Goal: Task Accomplishment & Management: Manage account settings

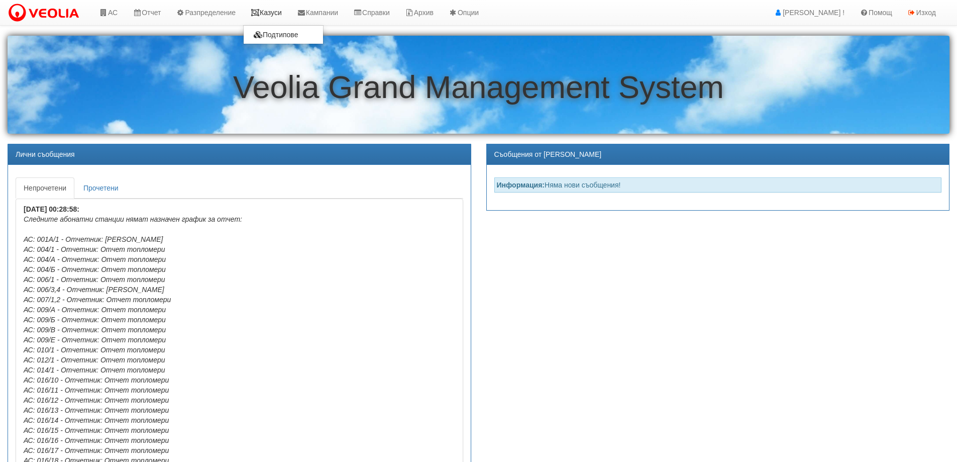
click at [280, 10] on link "Казуси" at bounding box center [266, 12] width 46 height 25
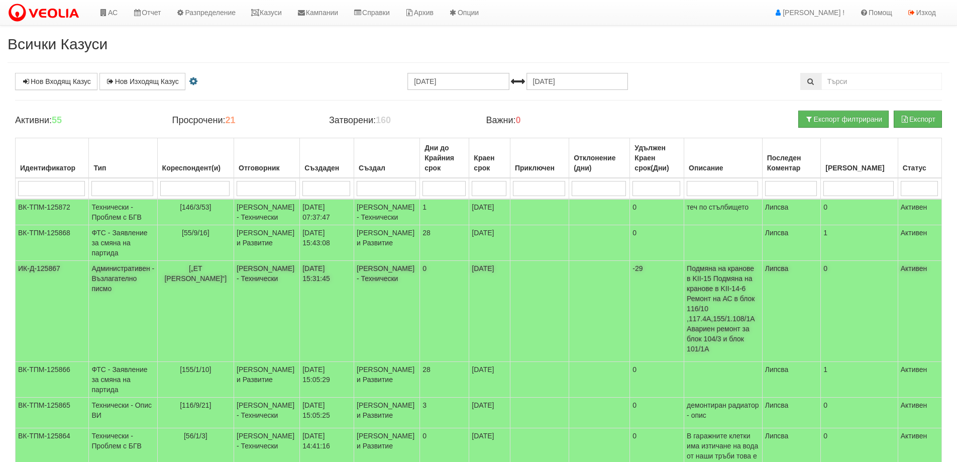
click at [190, 284] on td "[„ЕТ Станка Василева“]" at bounding box center [195, 311] width 76 height 101
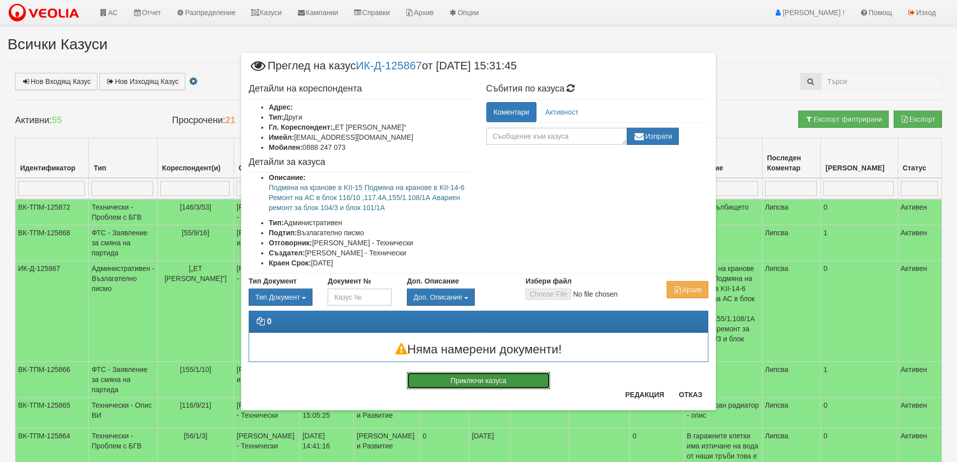
click at [476, 383] on button "Приключи казуса" at bounding box center [478, 380] width 143 height 17
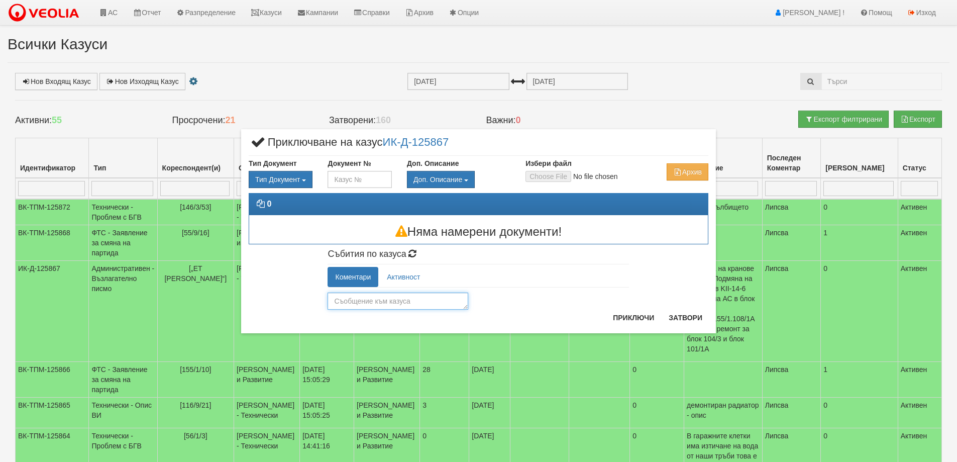
click at [357, 303] on textarea at bounding box center [398, 300] width 141 height 17
type textarea "I"
type textarea "С"
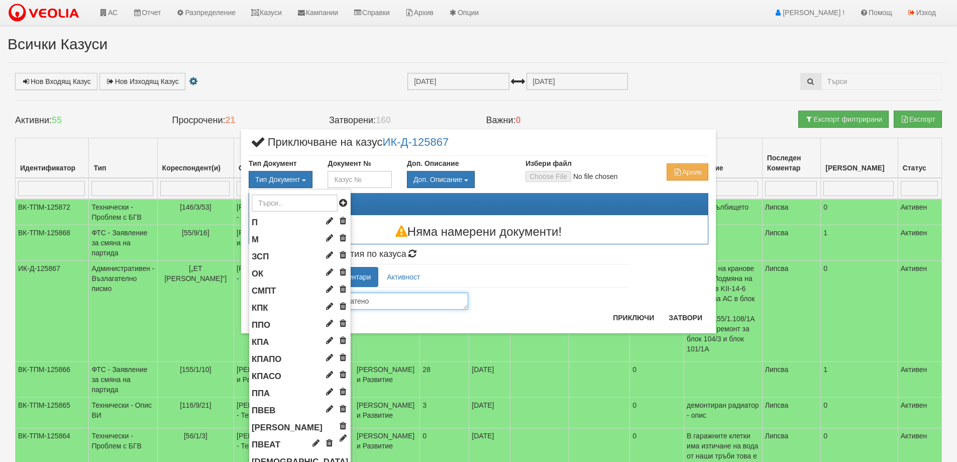
type textarea "Изпратено"
click at [279, 196] on input "text" at bounding box center [295, 202] width 86 height 17
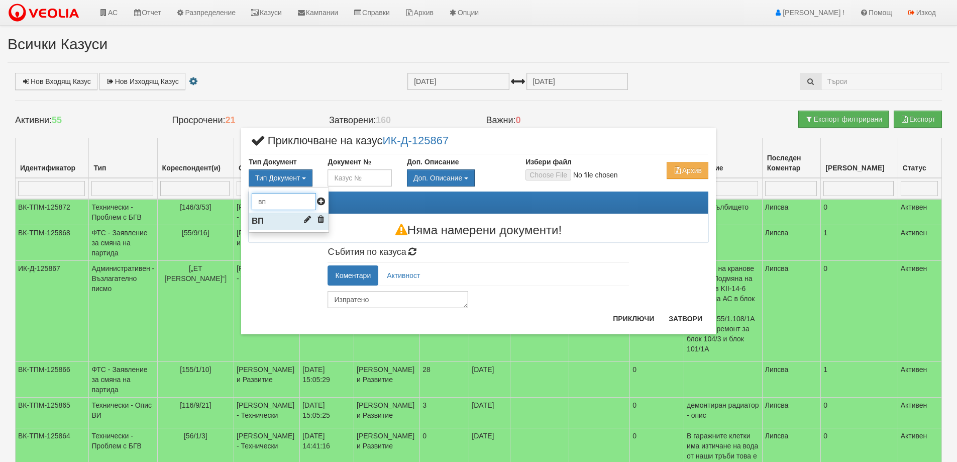
type input "вп"
click at [272, 216] on li "ВП" at bounding box center [288, 220] width 79 height 17
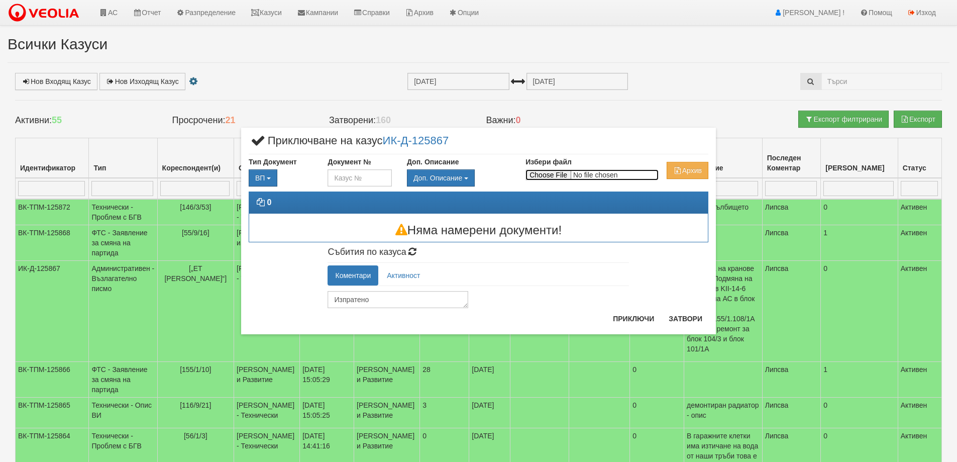
click at [554, 171] on input "Избери файл" at bounding box center [591, 174] width 133 height 11
type input "C:\fakepath\Възлагателно_Станка Василева_ремонт.pdf"
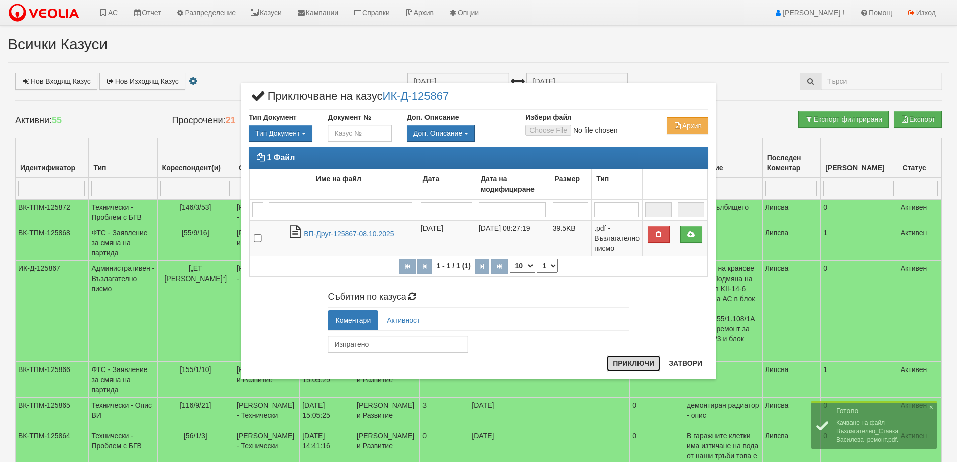
click at [634, 365] on button "Приключи" at bounding box center [633, 363] width 53 height 16
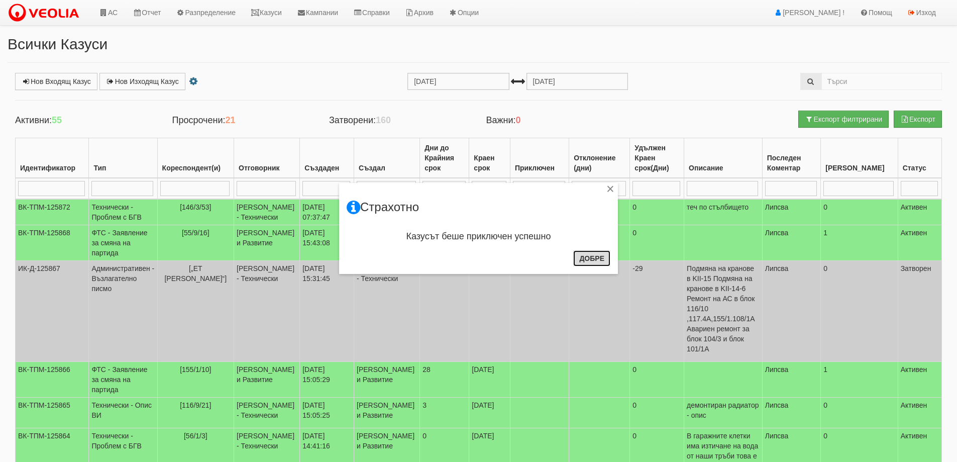
click at [591, 254] on button "Добре" at bounding box center [591, 258] width 37 height 16
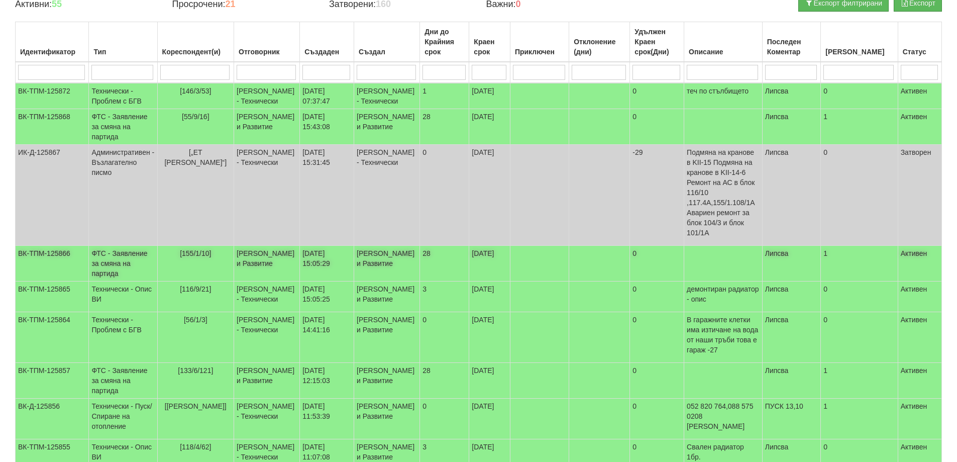
scroll to position [151, 0]
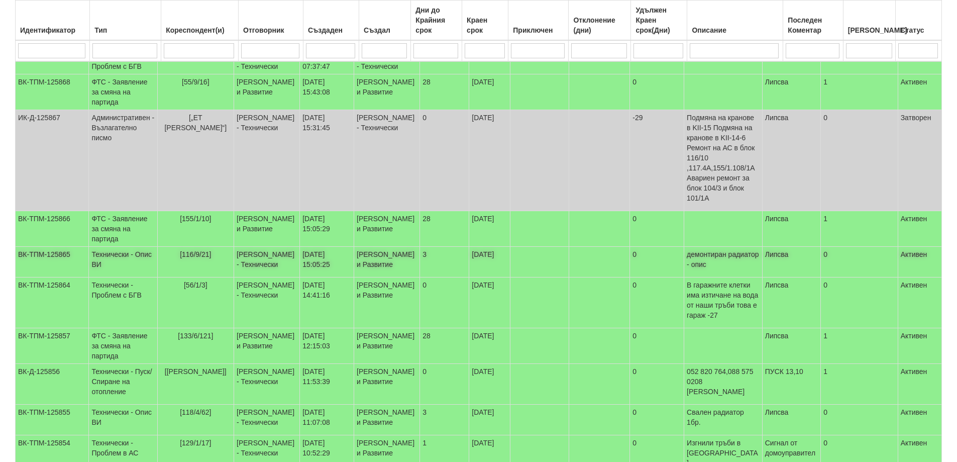
click at [201, 254] on span "[116/9/21]" at bounding box center [195, 254] width 31 height 8
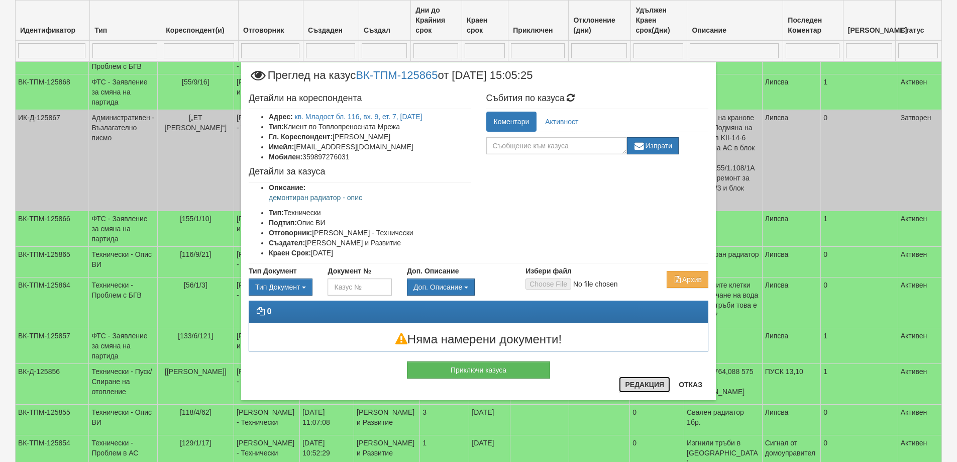
click at [631, 386] on button "Редакция" at bounding box center [644, 384] width 51 height 16
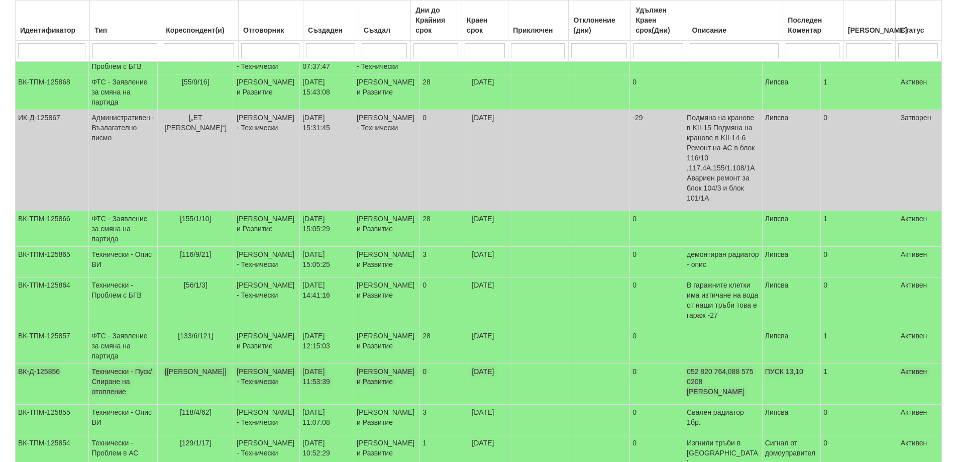
click at [201, 375] on span "[ДЯ РУСАЛКА]" at bounding box center [196, 371] width 62 height 8
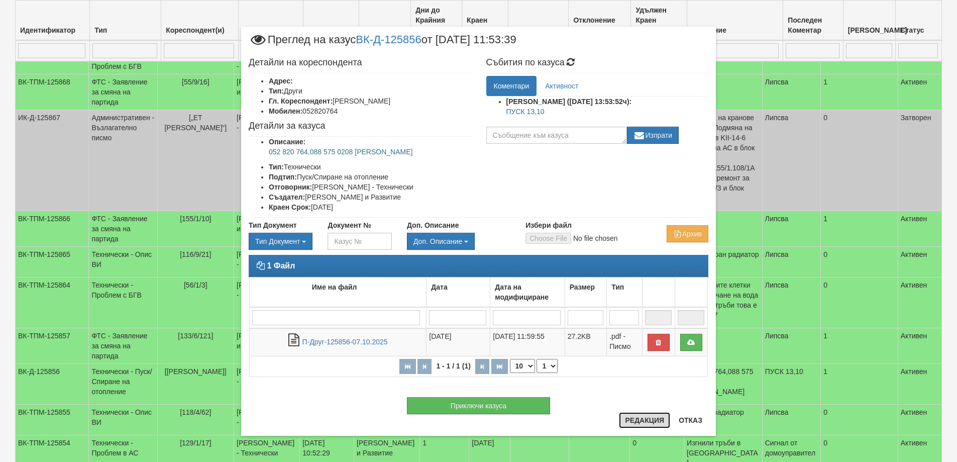
click at [642, 419] on button "Редакция" at bounding box center [644, 420] width 51 height 16
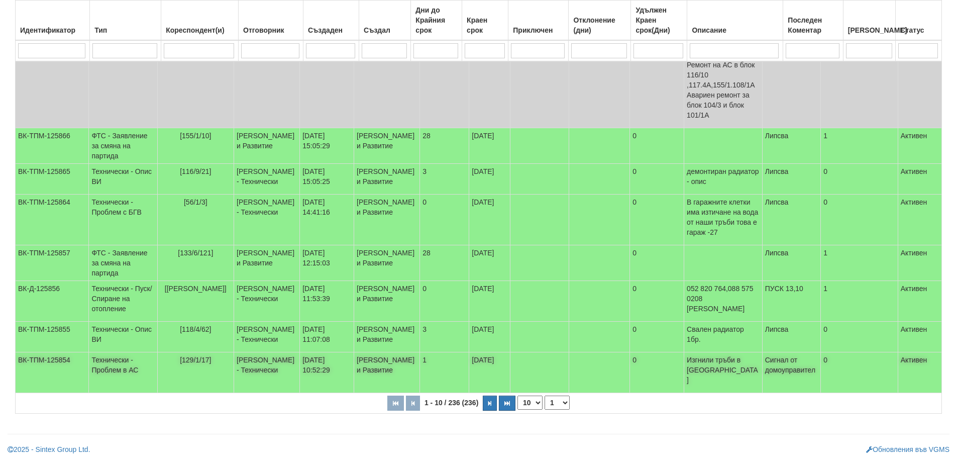
scroll to position [269, 0]
click at [197, 325] on span "[118/4/62]" at bounding box center [195, 329] width 31 height 8
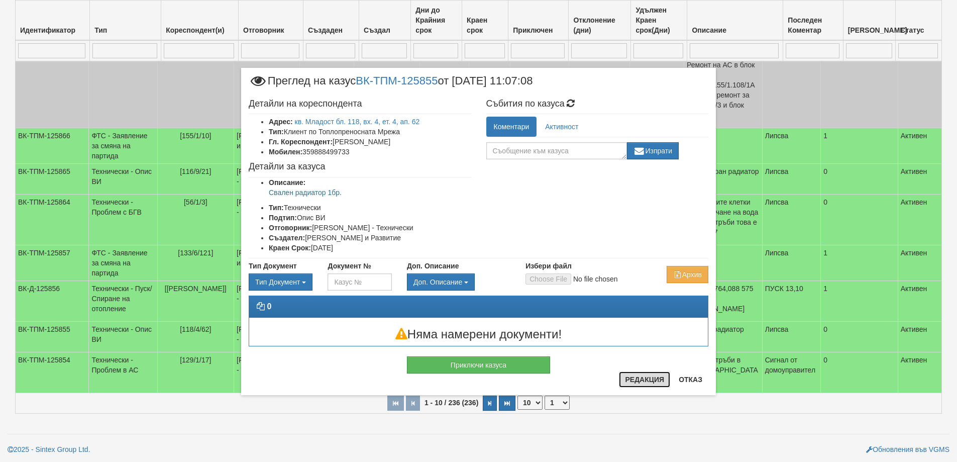
click at [636, 379] on button "Редакция" at bounding box center [644, 379] width 51 height 16
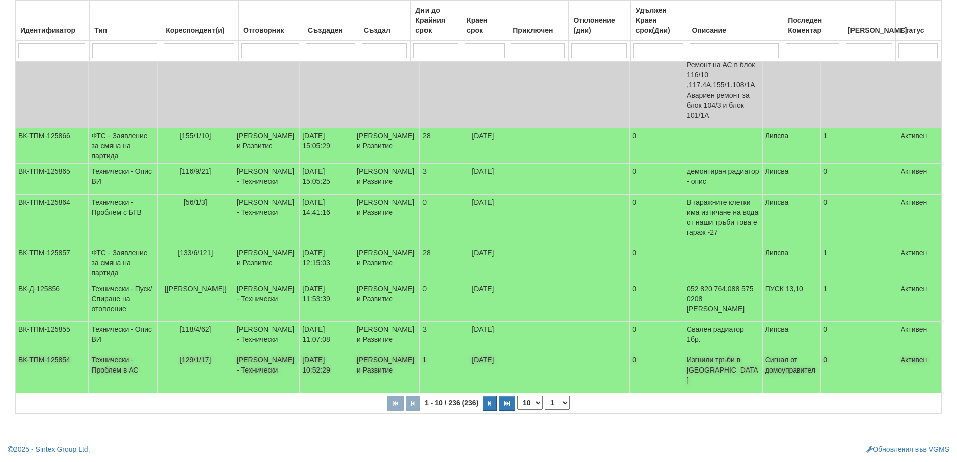
click at [195, 356] on span "[129/1/17]" at bounding box center [195, 360] width 31 height 8
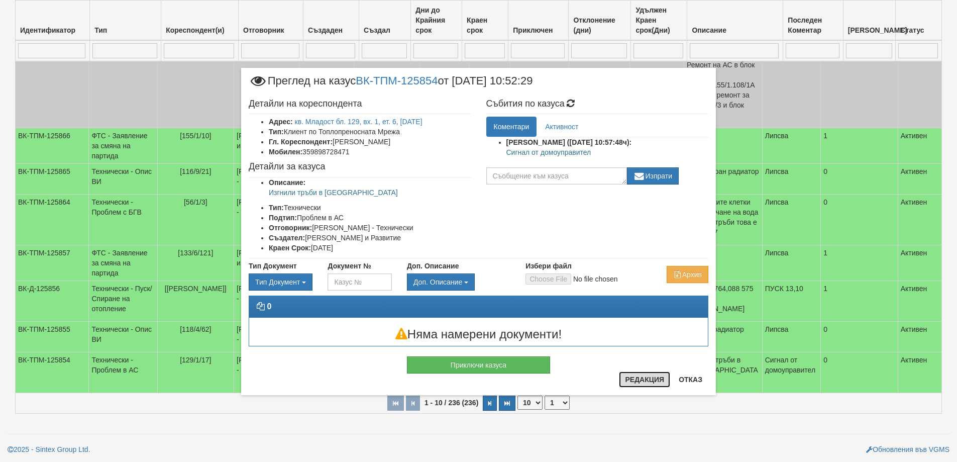
click at [640, 379] on button "Редакция" at bounding box center [644, 379] width 51 height 16
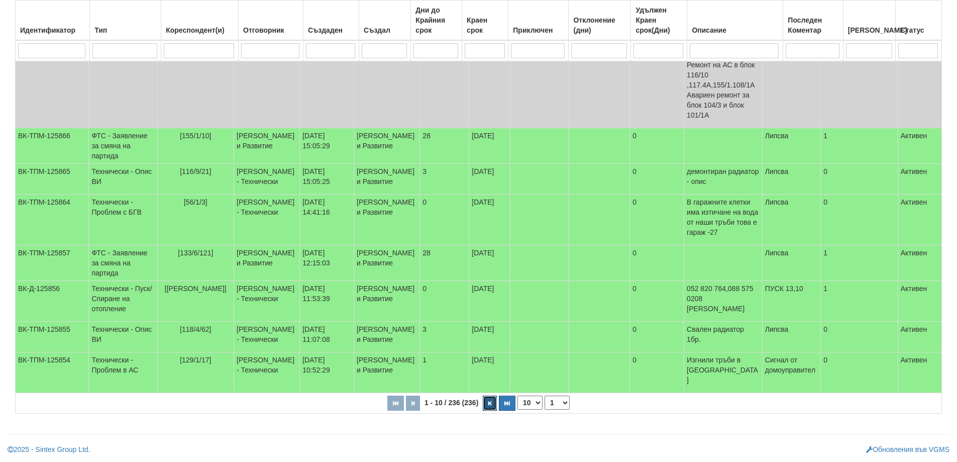
click at [492, 402] on button "button" at bounding box center [490, 402] width 14 height 15
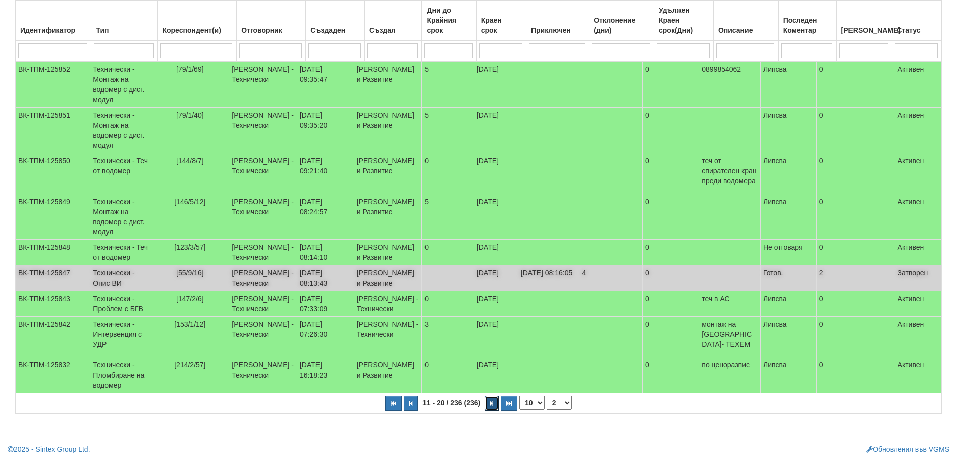
scroll to position [234, 0]
click at [494, 405] on button "button" at bounding box center [492, 402] width 14 height 15
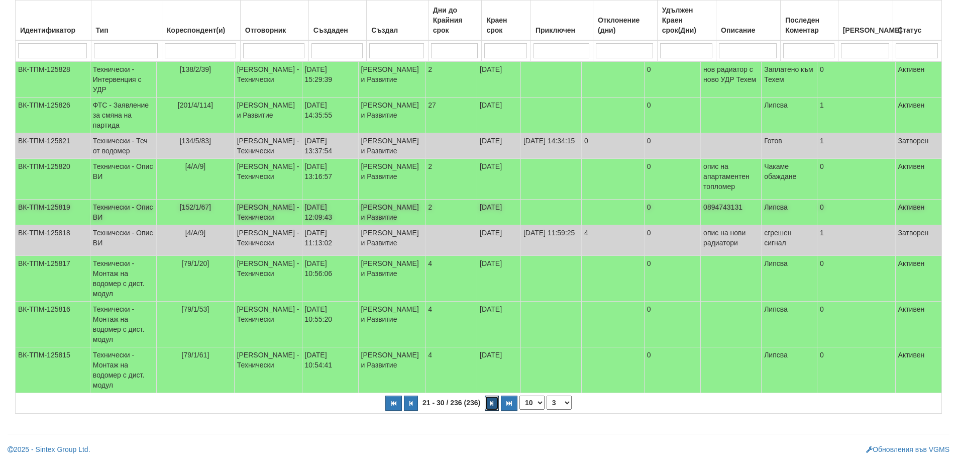
scroll to position [254, 0]
click at [492, 405] on icon "button" at bounding box center [491, 403] width 3 height 6
select select "4"
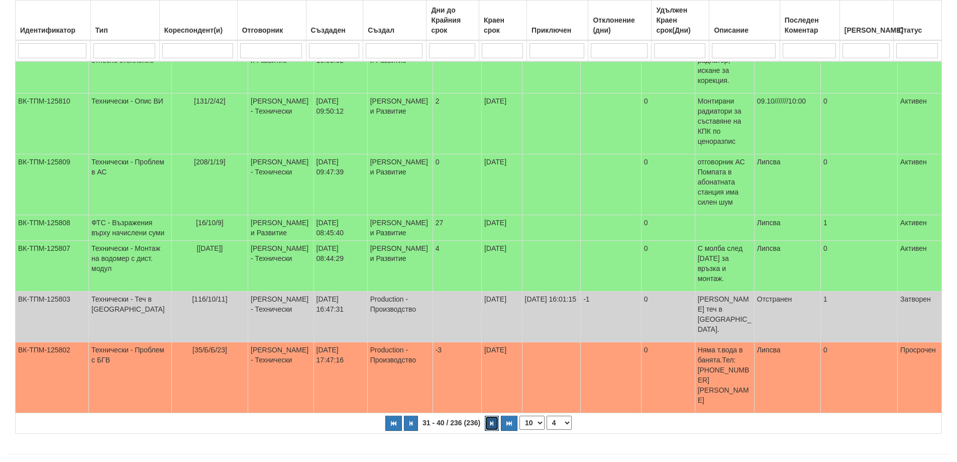
scroll to position [249, 0]
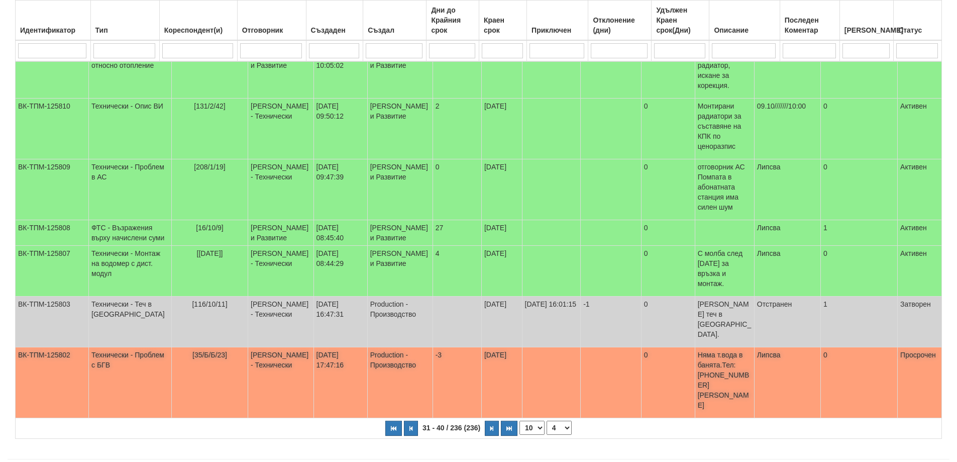
click at [279, 357] on td "[PERSON_NAME] - Технически" at bounding box center [281, 382] width 66 height 71
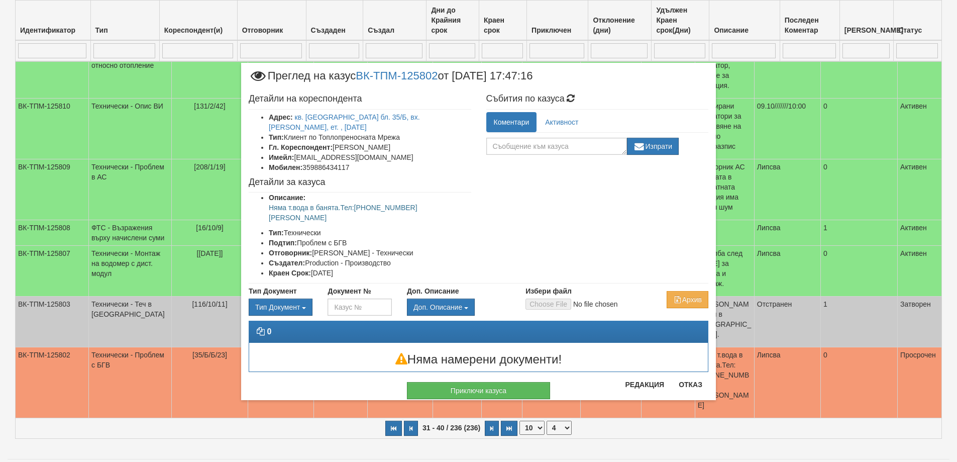
click at [422, 202] on p "Няма т.вода в банята.Тел:0886434117 Михайл Иванов" at bounding box center [370, 212] width 202 height 20
click at [527, 196] on div "Детайли на кореспондента Адрес: кв. Трошево бл. 35/Б, вх. Б, ет. , ап. 23 Тип: …" at bounding box center [478, 186] width 475 height 194
click at [644, 385] on button "Редакция" at bounding box center [644, 384] width 51 height 16
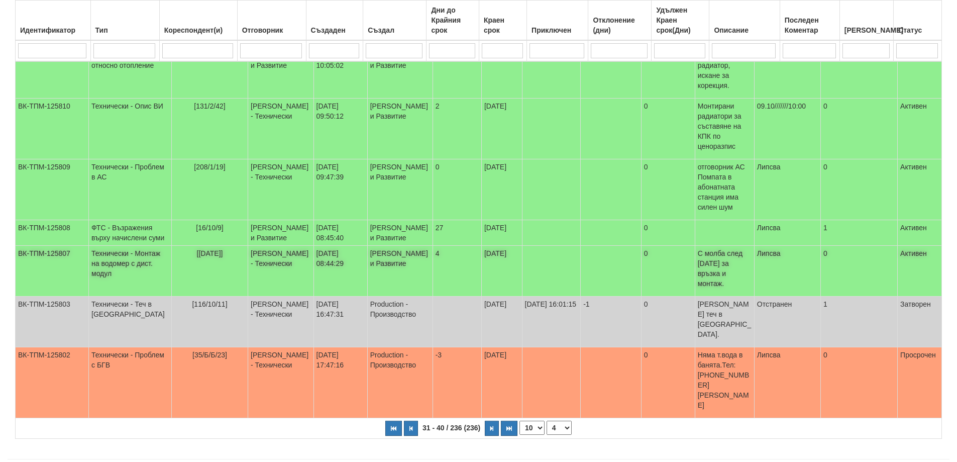
click at [203, 257] on span "[3/1/61]" at bounding box center [210, 253] width 26 height 8
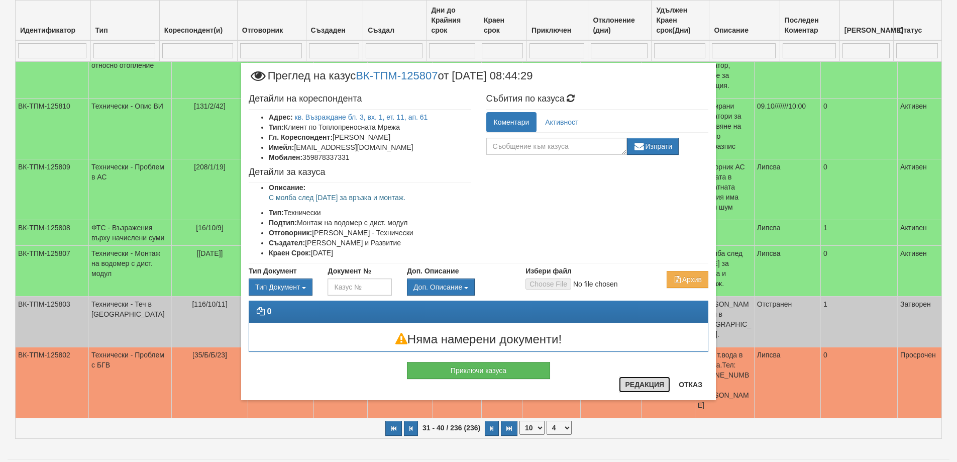
click at [635, 380] on button "Редакция" at bounding box center [644, 384] width 51 height 16
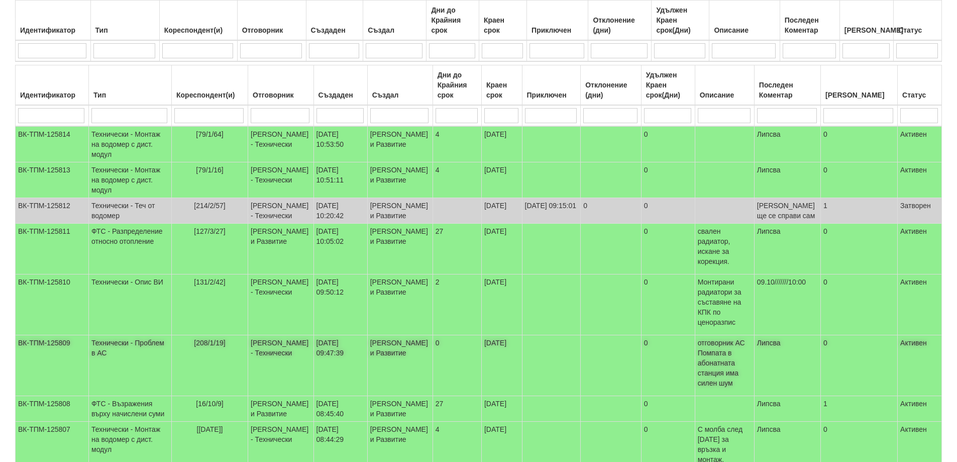
scroll to position [0, 0]
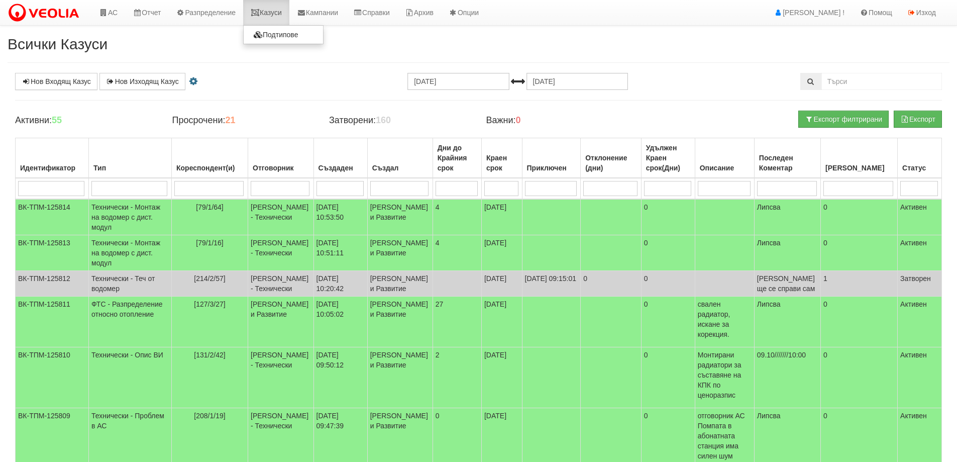
click at [269, 13] on link "Казуси" at bounding box center [266, 12] width 46 height 25
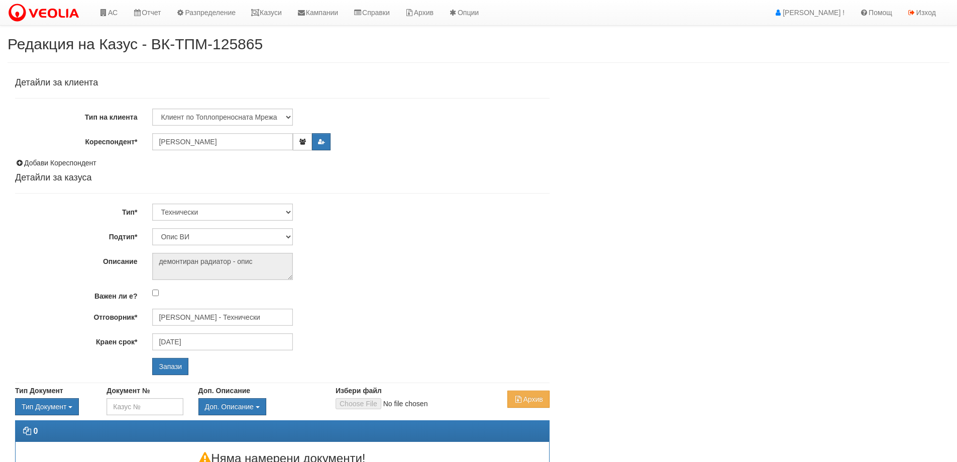
select select "Опис ВИ"
click at [229, 314] on input "[PERSON_NAME] - Технически" at bounding box center [222, 316] width 141 height 17
click at [217, 329] on div "Слави Славов - Технически" at bounding box center [439, 333] width 571 height 12
type input "Слави Славов - Технически"
click at [163, 364] on input "Запази" at bounding box center [170, 366] width 36 height 17
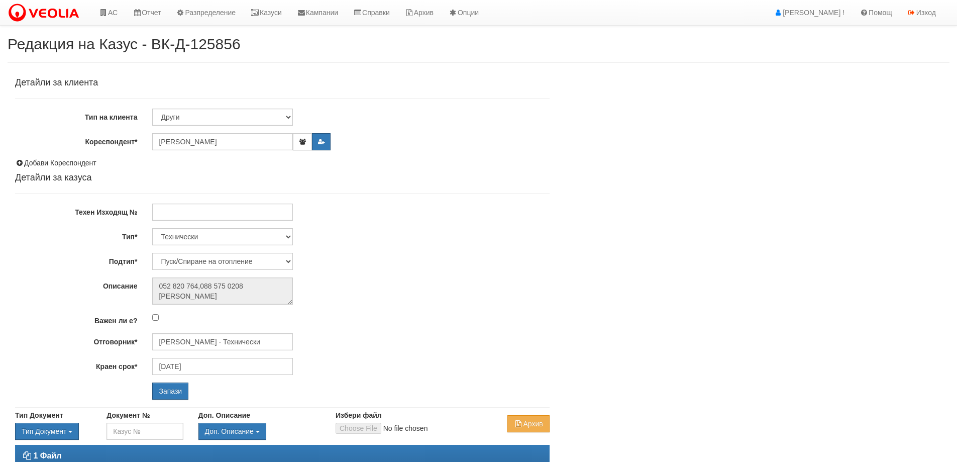
select select "Пуск/Спиране на отопление"
click at [198, 340] on input "[PERSON_NAME] - Технически" at bounding box center [222, 341] width 141 height 17
click at [206, 370] on div "[PERSON_NAME] - Технически" at bounding box center [439, 369] width 572 height 13
type input "[PERSON_NAME] - Технически"
click at [167, 392] on input "Запази" at bounding box center [170, 390] width 36 height 17
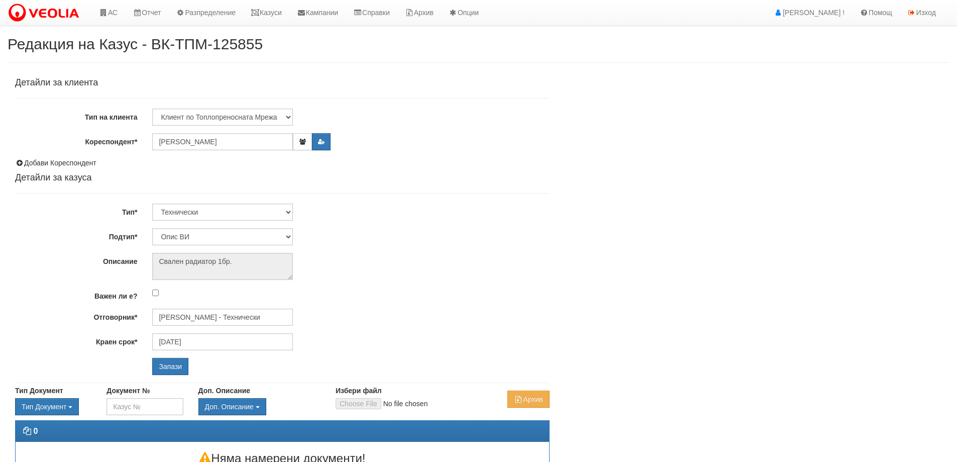
select select "Опис ВИ"
click at [194, 321] on input "[PERSON_NAME] - Технически" at bounding box center [222, 316] width 141 height 17
click at [199, 328] on div "Слави Славов - Технически" at bounding box center [439, 333] width 572 height 13
type input "Слави Славов - Технически"
click at [174, 372] on input "Запази" at bounding box center [170, 366] width 36 height 17
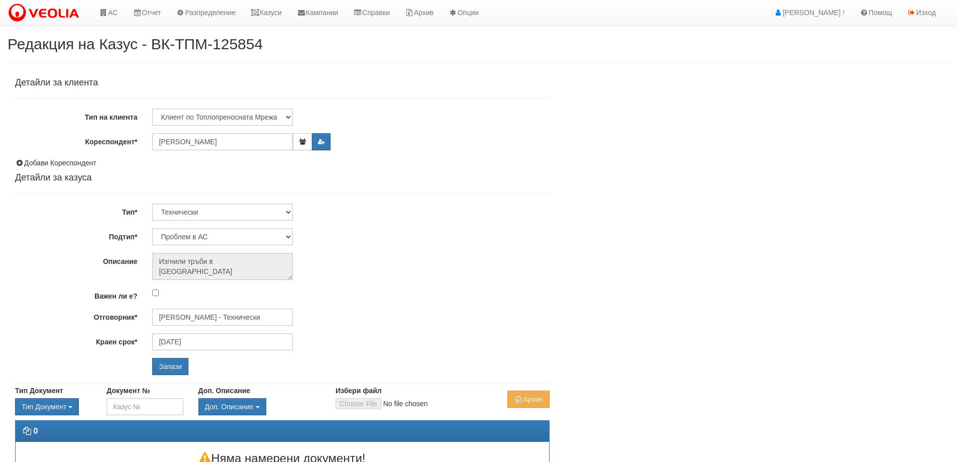
select select "Проблем в АС"
click at [214, 314] on input "[PERSON_NAME] - Технически" at bounding box center [222, 316] width 141 height 17
click at [200, 341] on div "Петър Добрев - Технически" at bounding box center [439, 344] width 572 height 13
type input "Петър Добрев - Технически"
click at [178, 368] on input "Запази" at bounding box center [170, 366] width 36 height 17
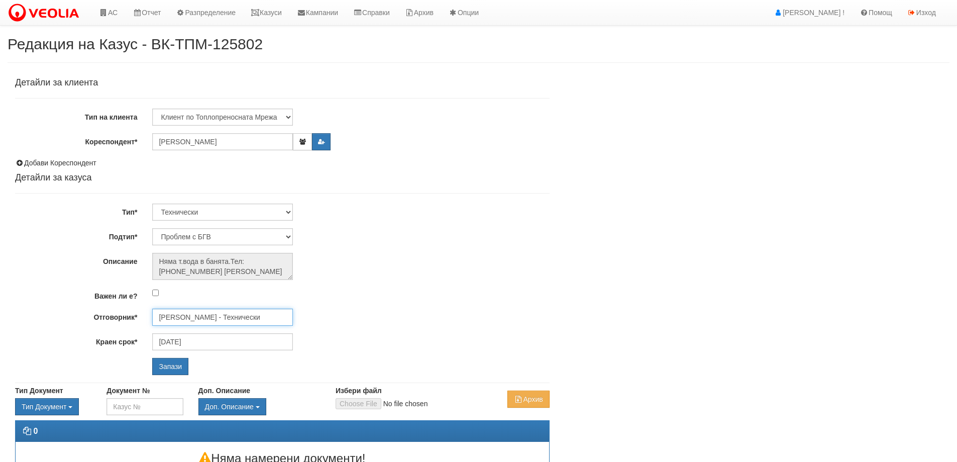
click at [178, 322] on input "[PERSON_NAME] - Технически" at bounding box center [222, 316] width 141 height 17
click at [180, 329] on div "[PERSON_NAME] - Технически" at bounding box center [439, 333] width 572 height 13
type input "[PERSON_NAME] - Технически"
click at [179, 361] on input "Запази" at bounding box center [170, 366] width 36 height 17
select select "Монтаж на водомер с дист. модул"
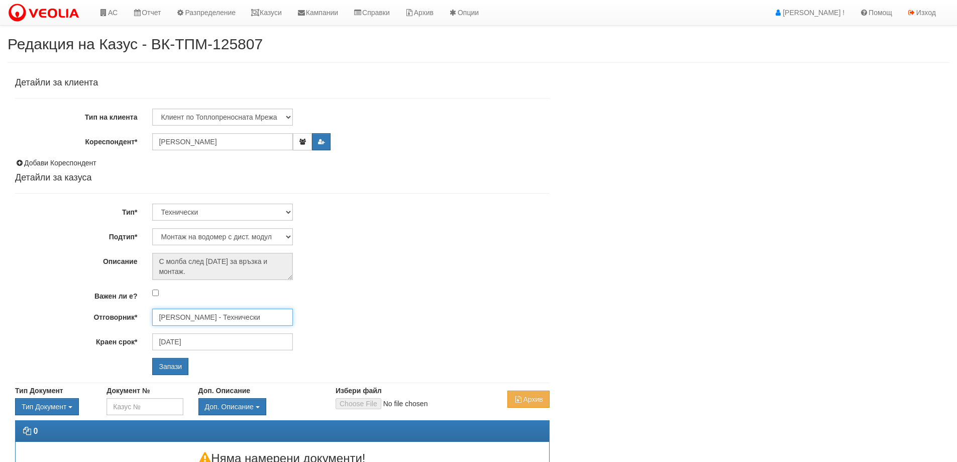
click at [199, 322] on input "Диян Стоянов - Технически" at bounding box center [222, 316] width 141 height 17
click at [202, 331] on div "Слави Славов - Технически" at bounding box center [439, 333] width 572 height 13
type input "Слави Славов - Технически"
click at [183, 362] on input "Запази" at bounding box center [170, 366] width 36 height 17
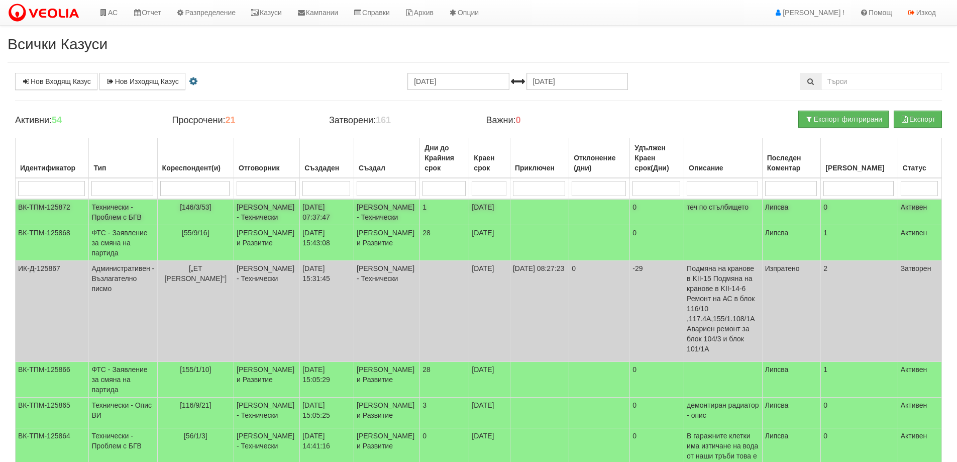
click at [259, 214] on td "[PERSON_NAME] - Технически" at bounding box center [267, 212] width 66 height 26
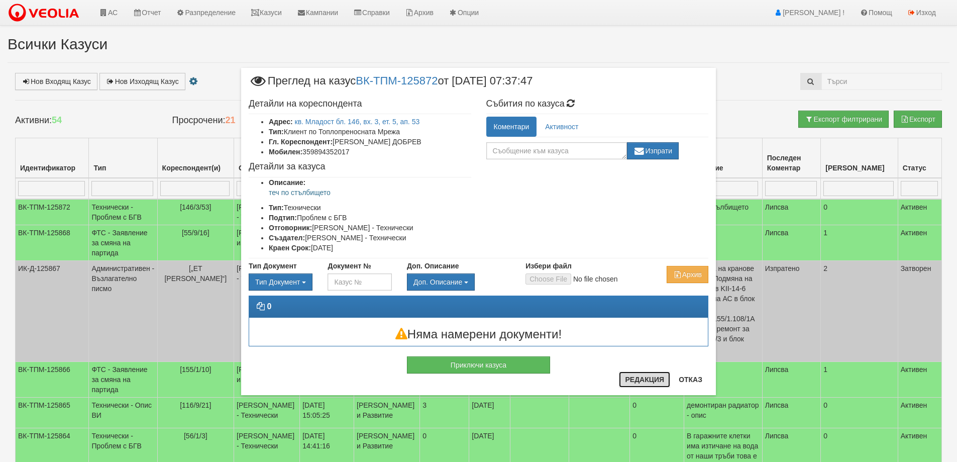
click at [636, 383] on button "Редакция" at bounding box center [644, 379] width 51 height 16
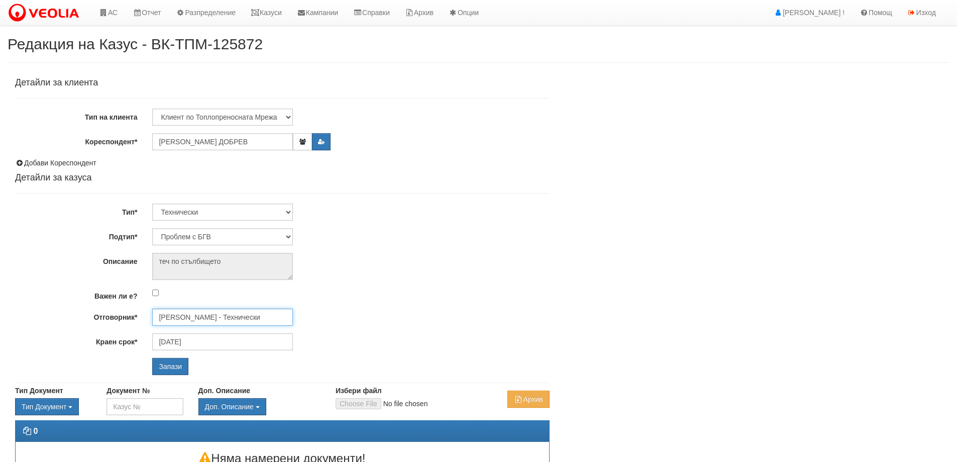
click at [184, 321] on input "[PERSON_NAME] - Технически" at bounding box center [222, 316] width 141 height 17
click at [179, 344] on div "[PERSON_NAME] - Технически" at bounding box center [439, 344] width 572 height 13
type input "[PERSON_NAME] - Технически"
click at [179, 370] on input "Запази" at bounding box center [170, 366] width 36 height 17
